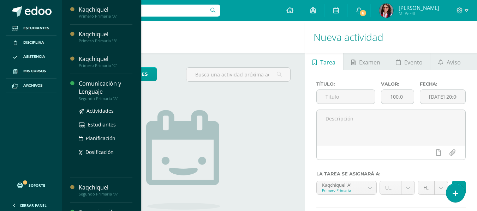
click at [93, 84] on div "Comunicación y Lenguaje" at bounding box center [106, 88] width 54 height 16
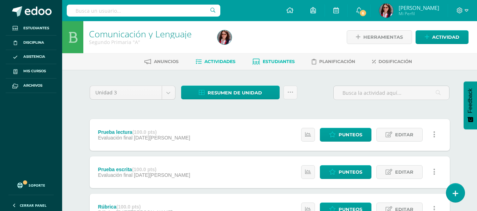
click at [272, 61] on span "Estudiantes" at bounding box center [278, 61] width 32 height 5
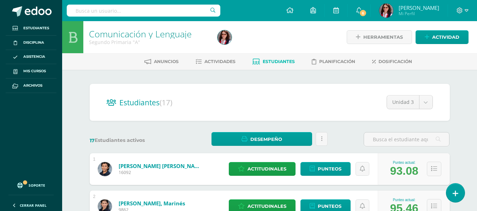
scroll to position [35, 0]
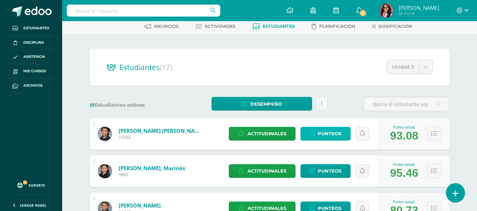
click at [327, 128] on span "Punteos" at bounding box center [329, 133] width 24 height 13
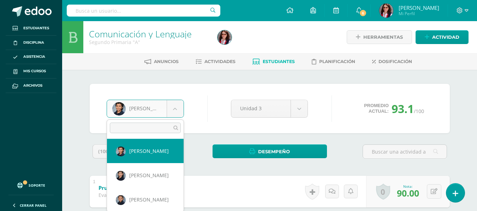
scroll to position [35, 0]
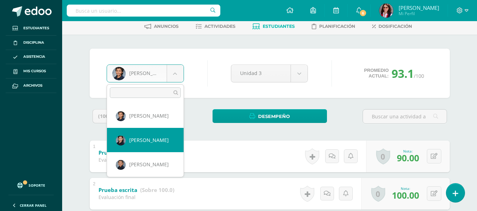
select select "3120"
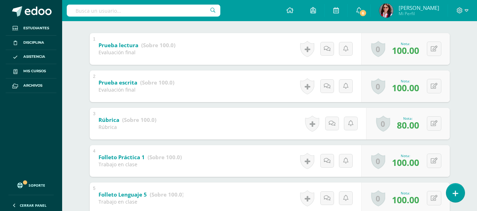
scroll to position [15, 0]
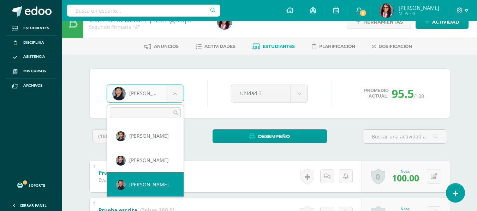
select select "2923"
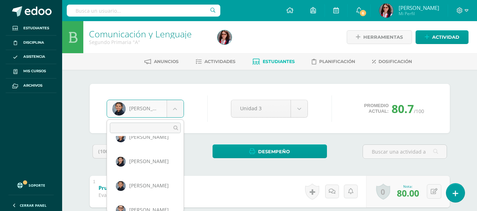
scroll to position [28, 0]
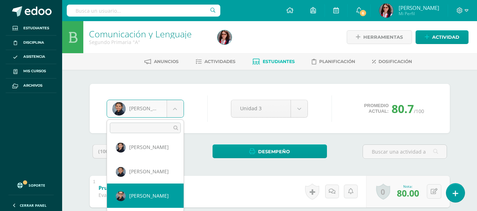
select select "3113"
